Goal: Task Accomplishment & Management: Manage account settings

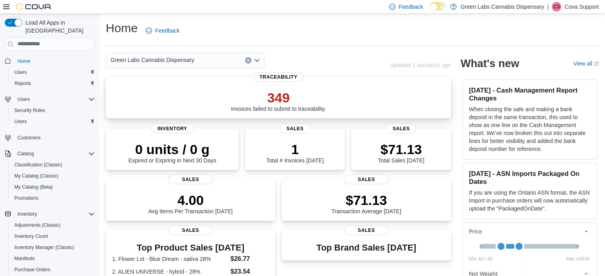
click at [285, 97] on p "349" at bounding box center [278, 98] width 95 height 16
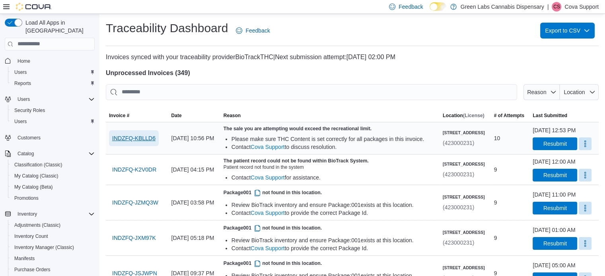
click at [139, 138] on span "INDZFQ-KBLLD6" at bounding box center [133, 138] width 43 height 8
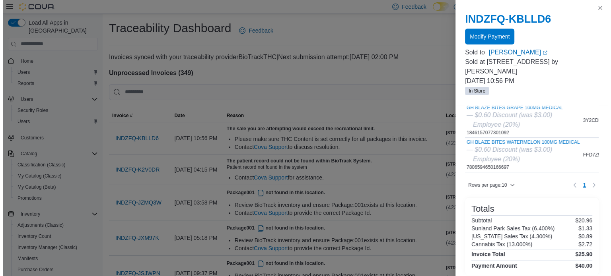
scroll to position [199, 0]
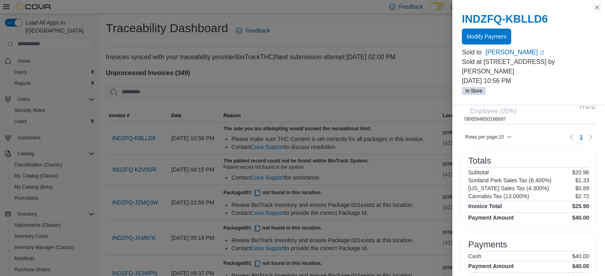
click at [595, 7] on button "Close this dialog" at bounding box center [597, 8] width 10 height 10
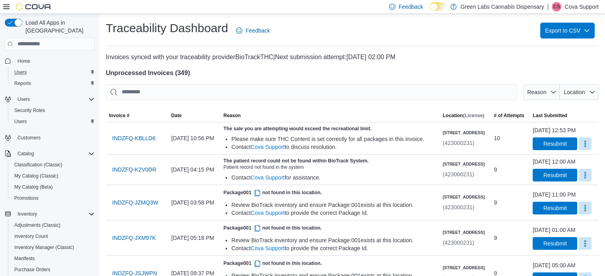
click at [33, 68] on div "Users" at bounding box center [53, 73] width 84 height 10
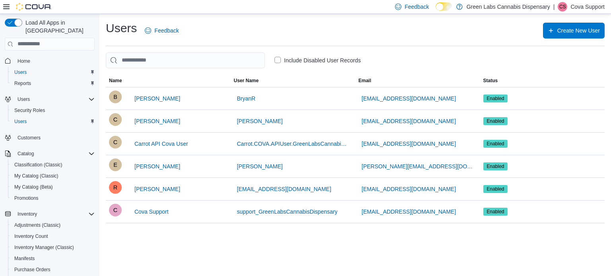
click at [590, 4] on p "Cova Support" at bounding box center [587, 7] width 34 height 10
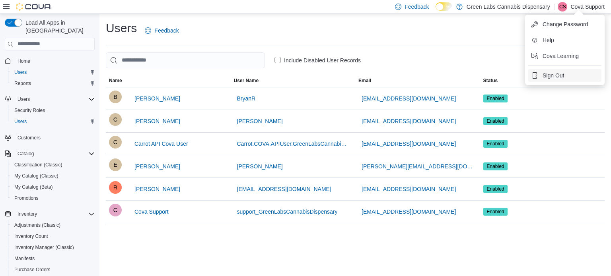
click at [558, 74] on span "Sign Out" at bounding box center [553, 76] width 21 height 8
